Goal: Task Accomplishment & Management: Use online tool/utility

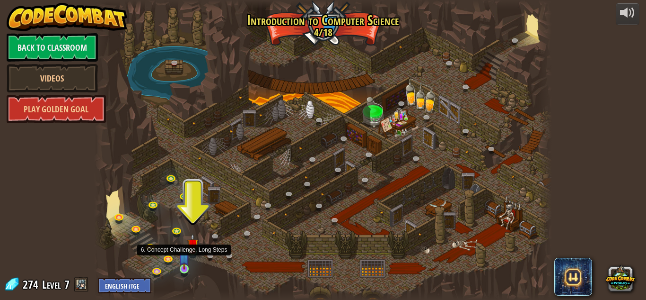
click at [185, 264] on img at bounding box center [184, 257] width 11 height 25
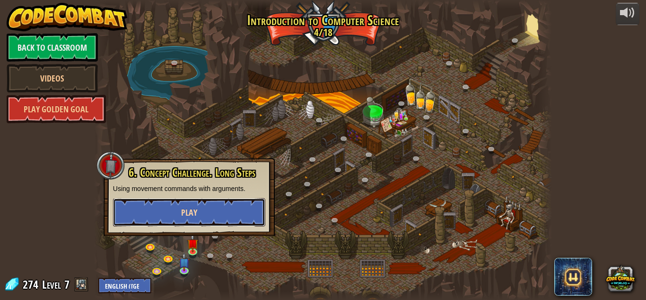
click at [212, 209] on button "Play" at bounding box center [189, 212] width 152 height 28
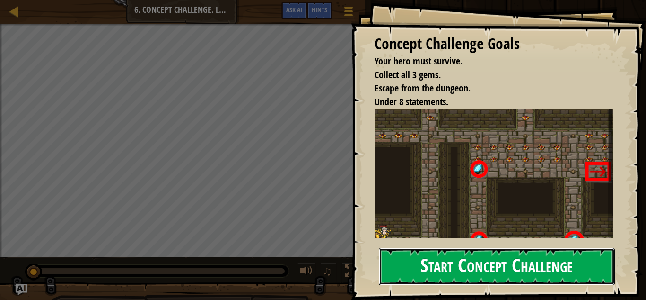
click at [417, 254] on button "Start Concept Challenge" at bounding box center [497, 265] width 236 height 37
